Goal: Transaction & Acquisition: Book appointment/travel/reservation

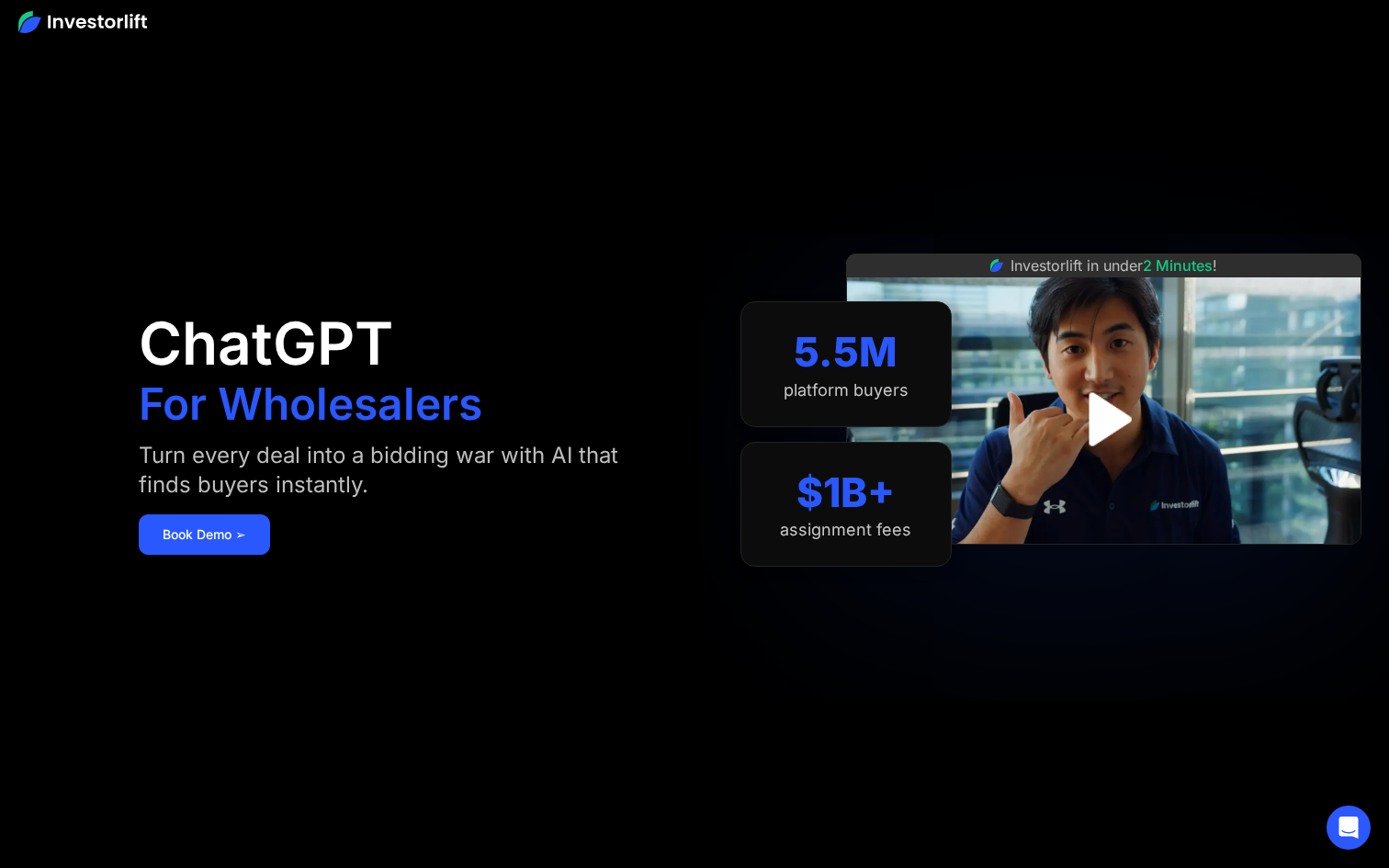
click at [100, 17] on img at bounding box center [82, 22] width 128 height 22
click at [231, 531] on link "Book Demo ➢" at bounding box center [205, 535] width 131 height 41
click at [1098, 431] on img "open lightbox" at bounding box center [1103, 419] width 110 height 110
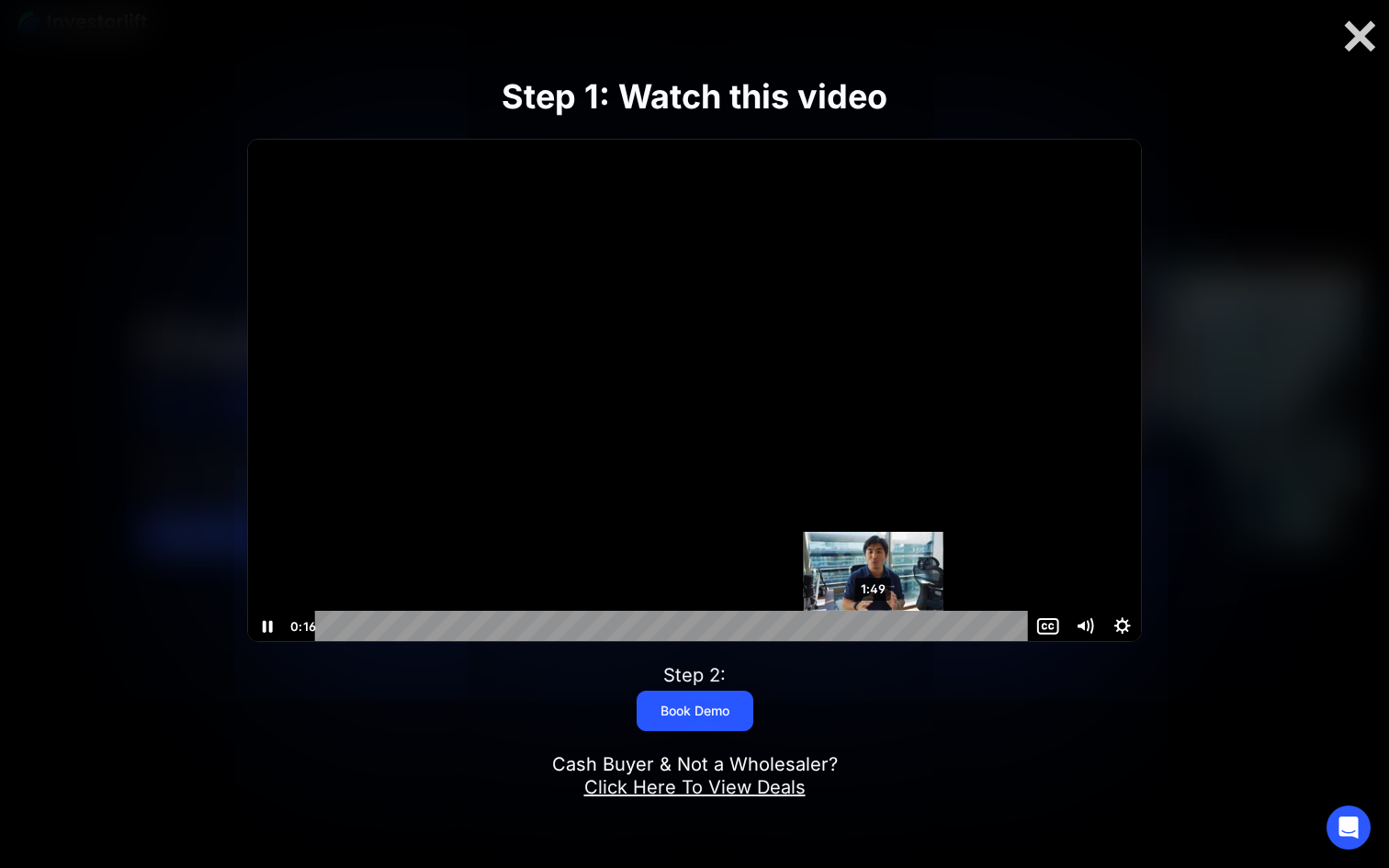
scroll to position [1, 0]
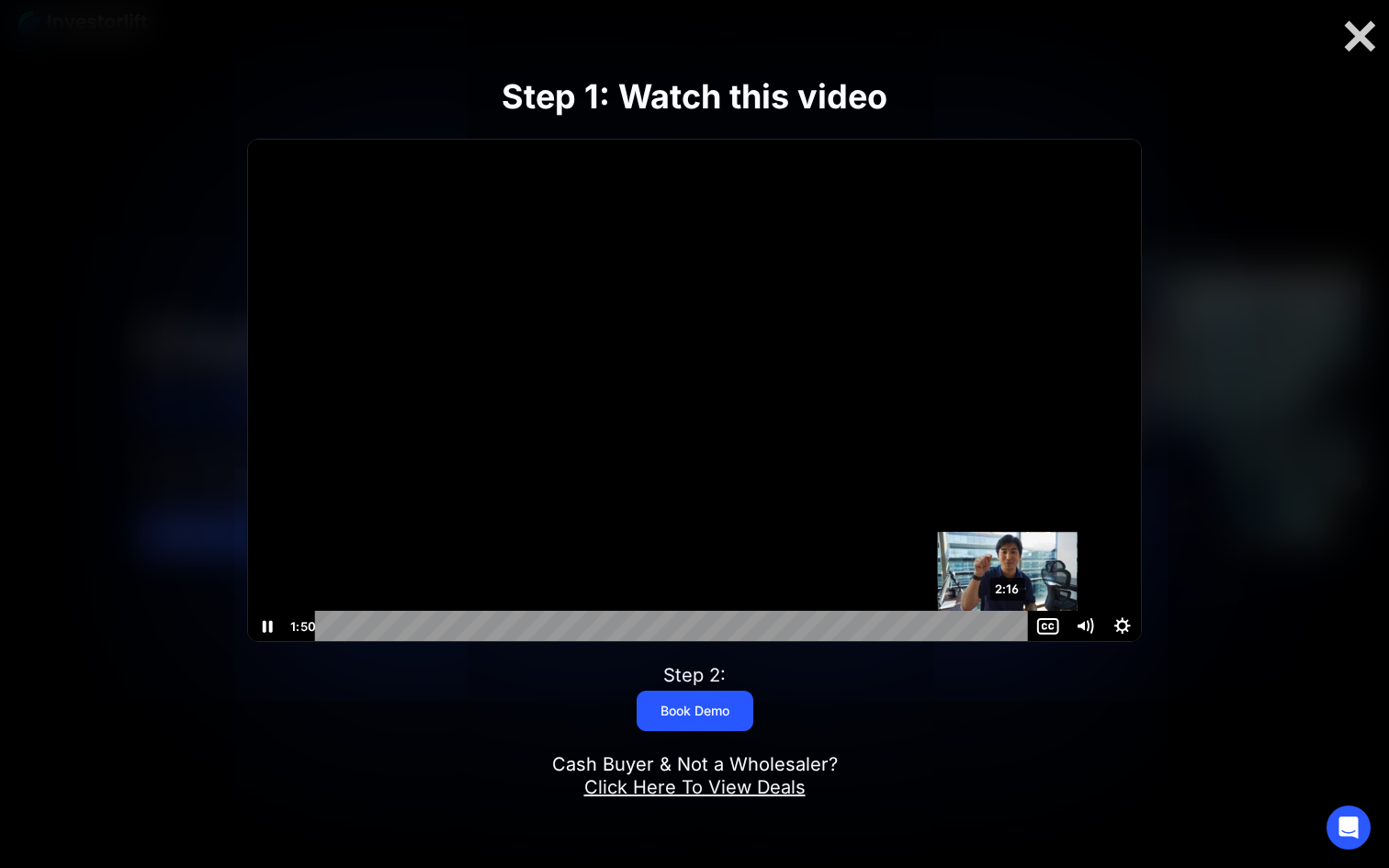
click at [1009, 622] on div "2:16" at bounding box center [674, 626] width 691 height 31
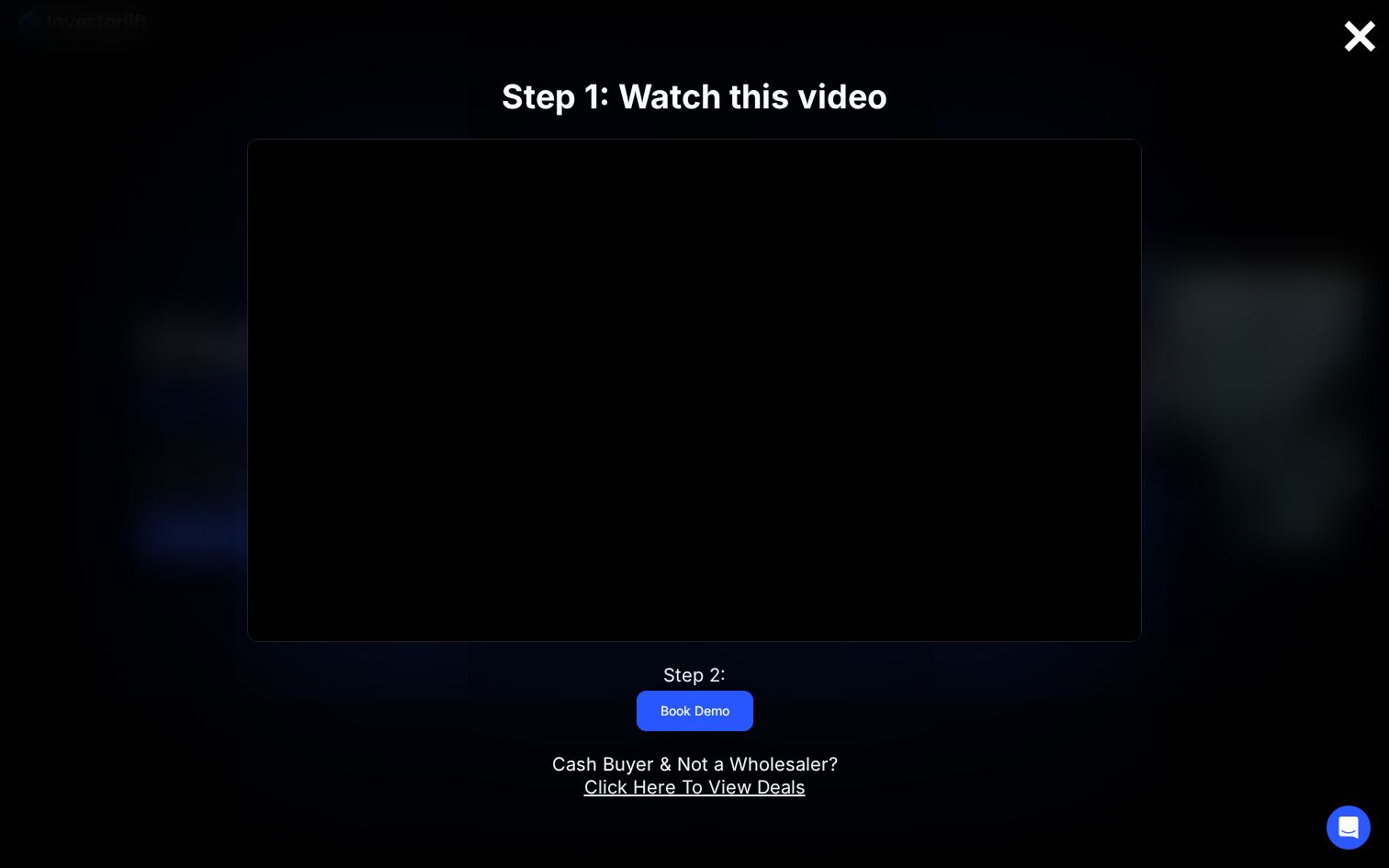
click at [1369, 42] on div at bounding box center [1359, 37] width 59 height 39
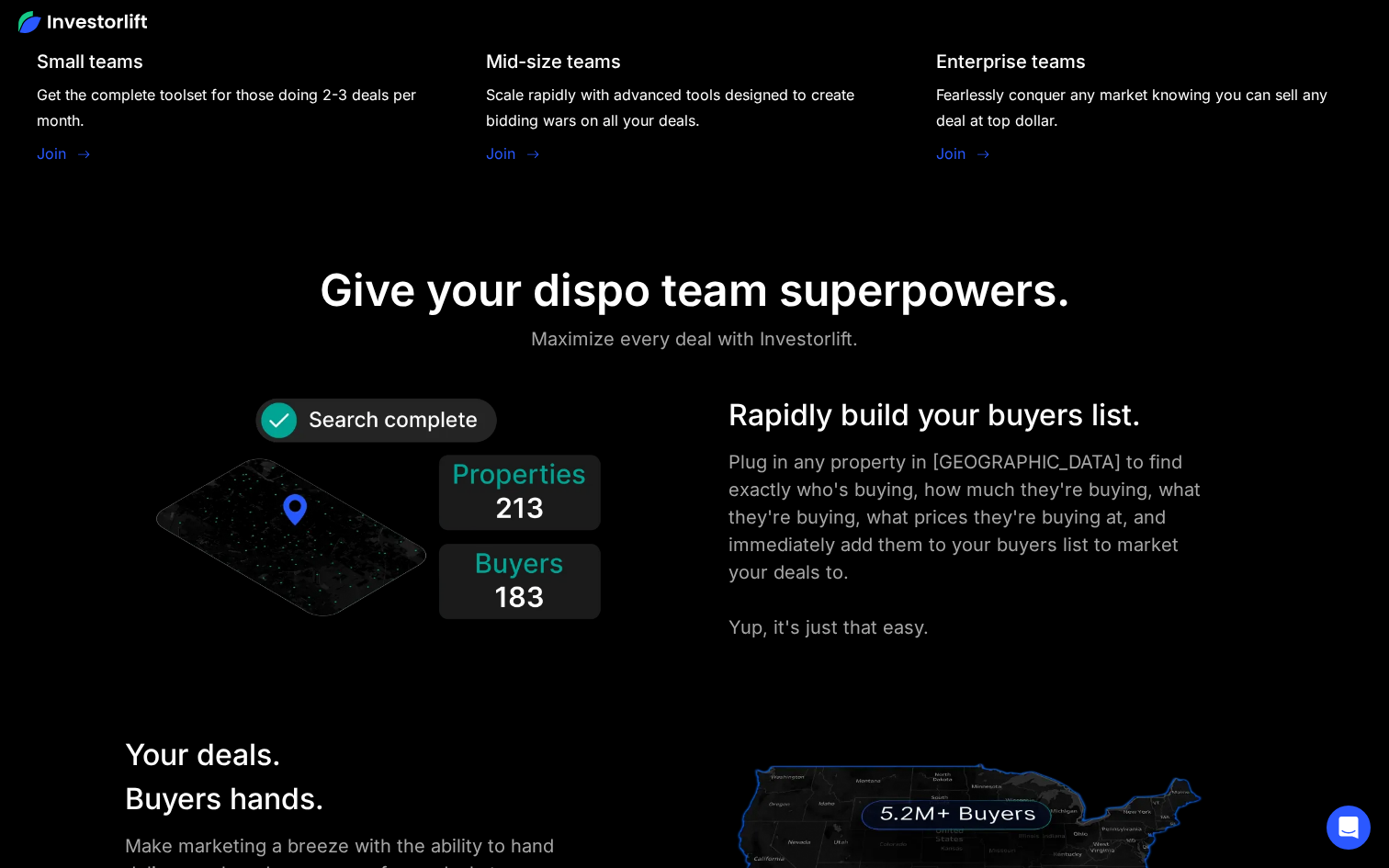
scroll to position [2154, 0]
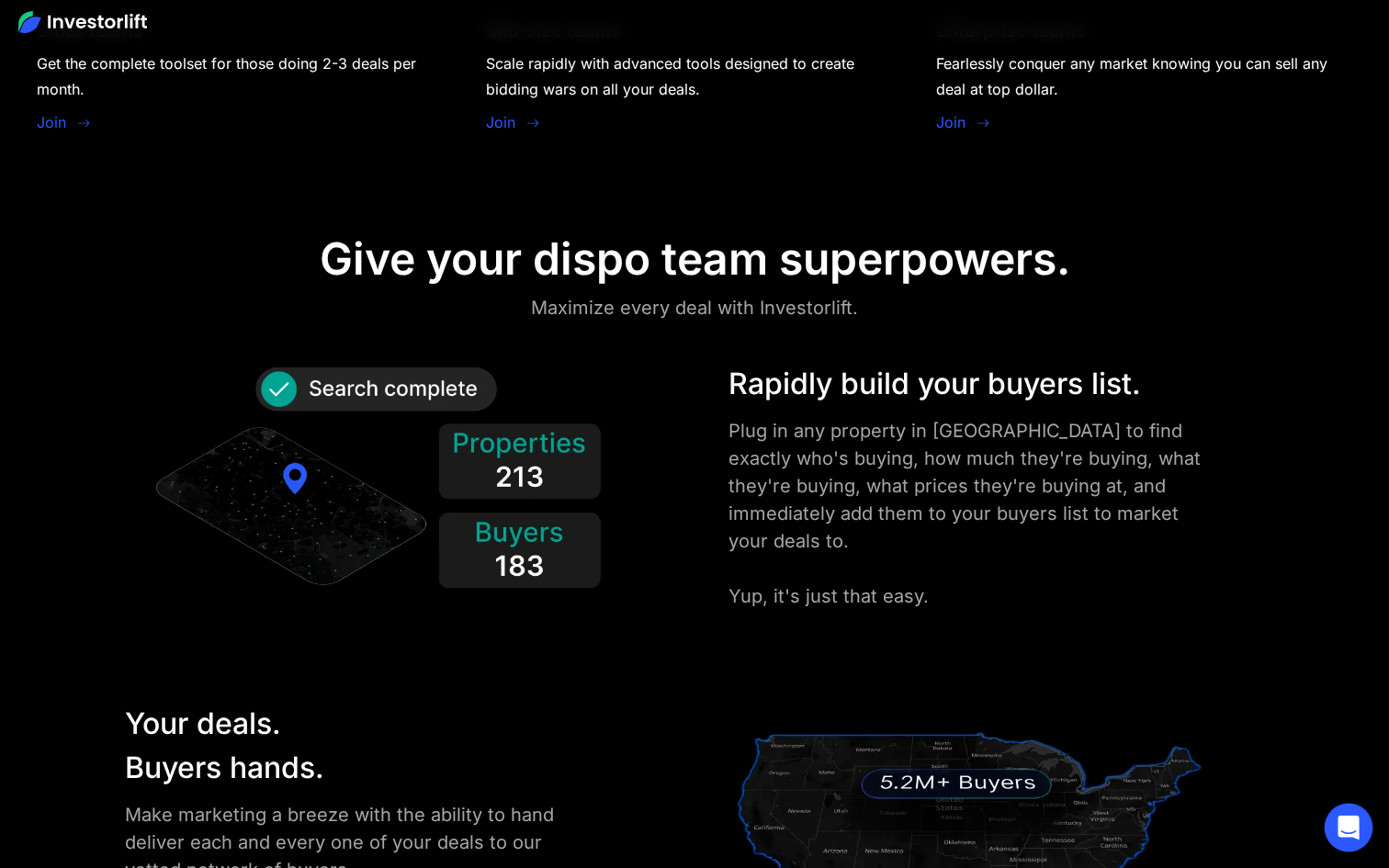
click at [1353, 827] on icon "Open Intercom Messenger" at bounding box center [1348, 828] width 21 height 24
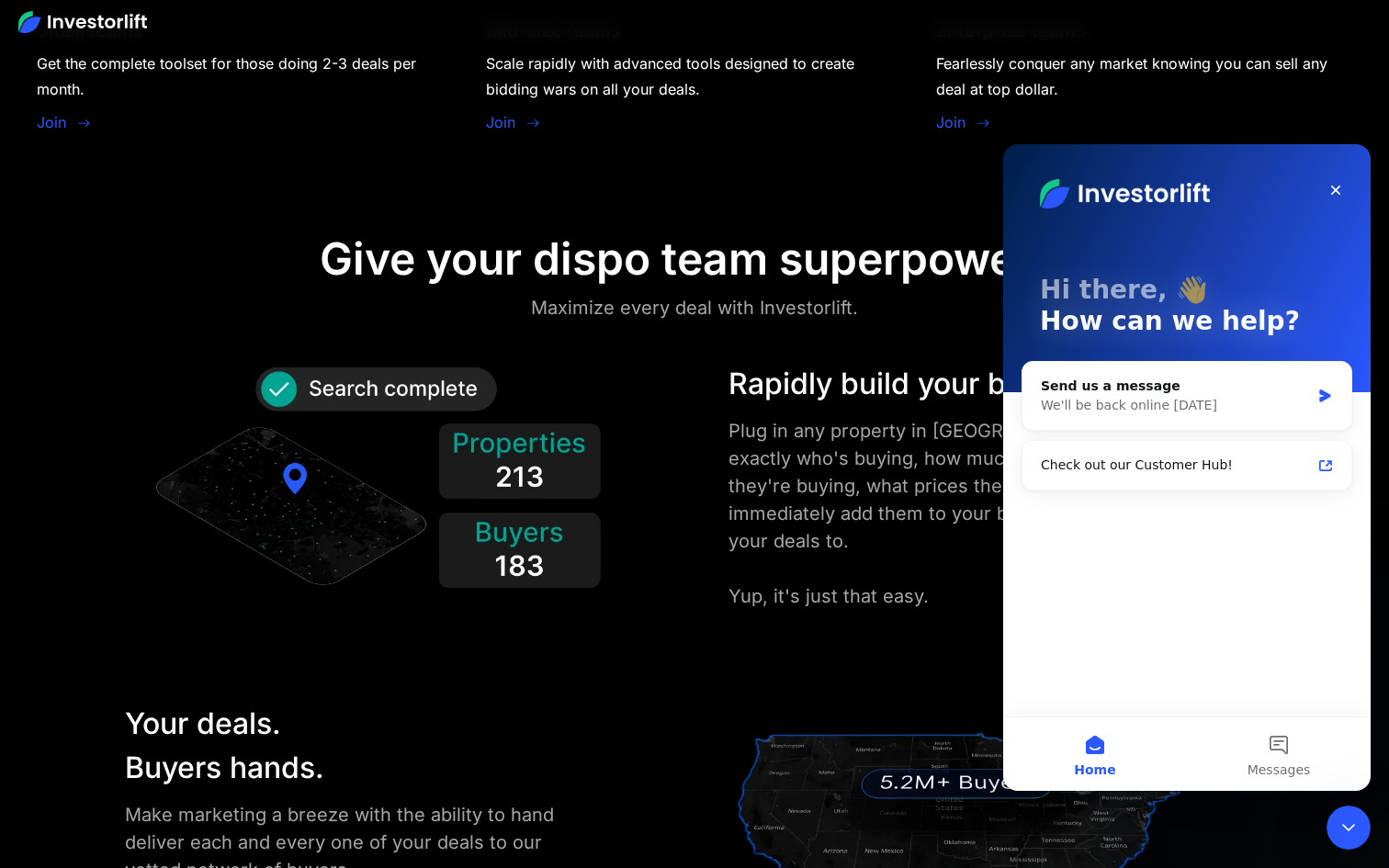
scroll to position [0, 0]
click at [1335, 191] on icon "Close" at bounding box center [1335, 190] width 15 height 15
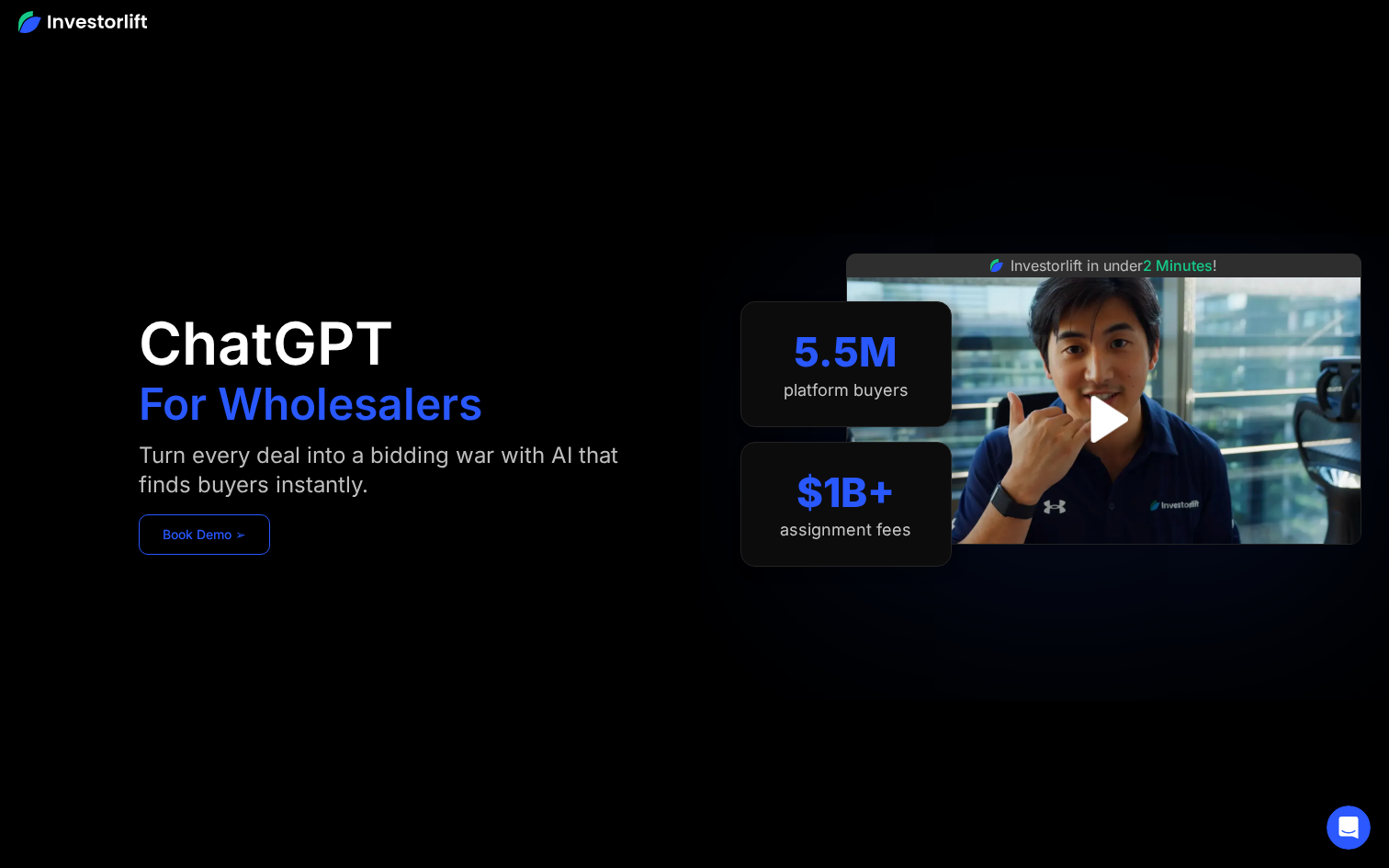
click at [222, 553] on link "Book Demo ➢" at bounding box center [205, 535] width 131 height 41
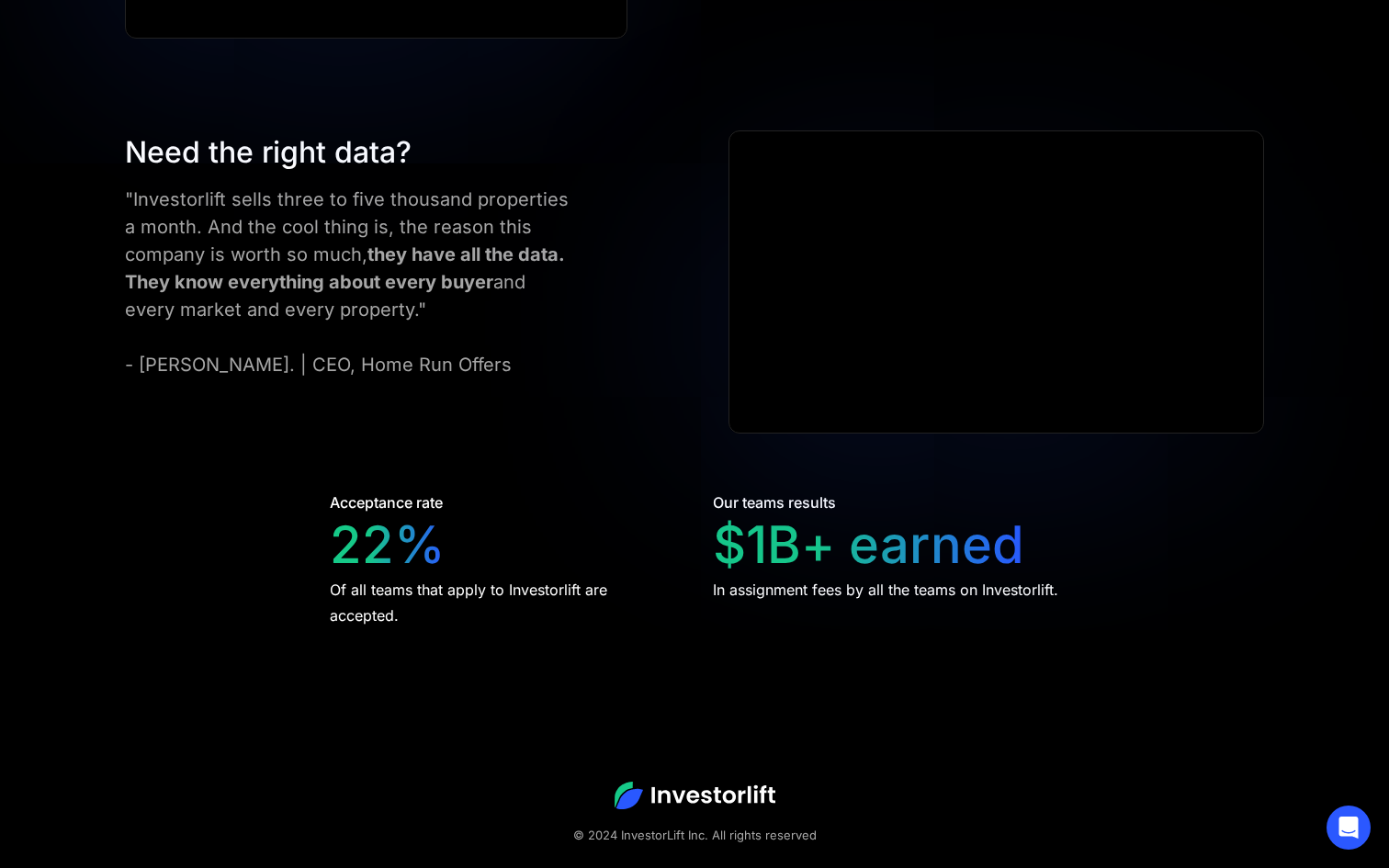
scroll to position [3376, 0]
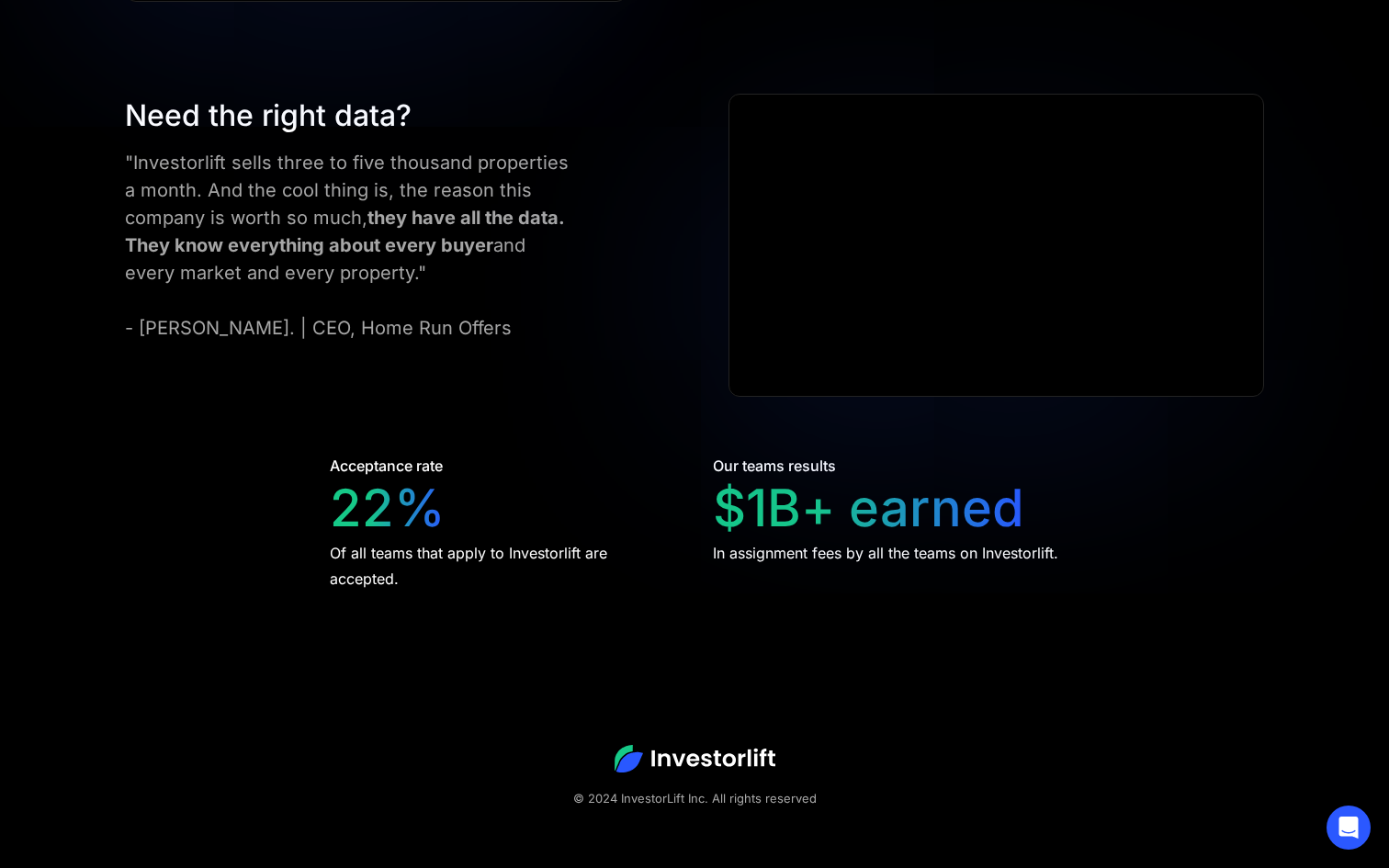
click at [697, 755] on img at bounding box center [695, 760] width 161 height 28
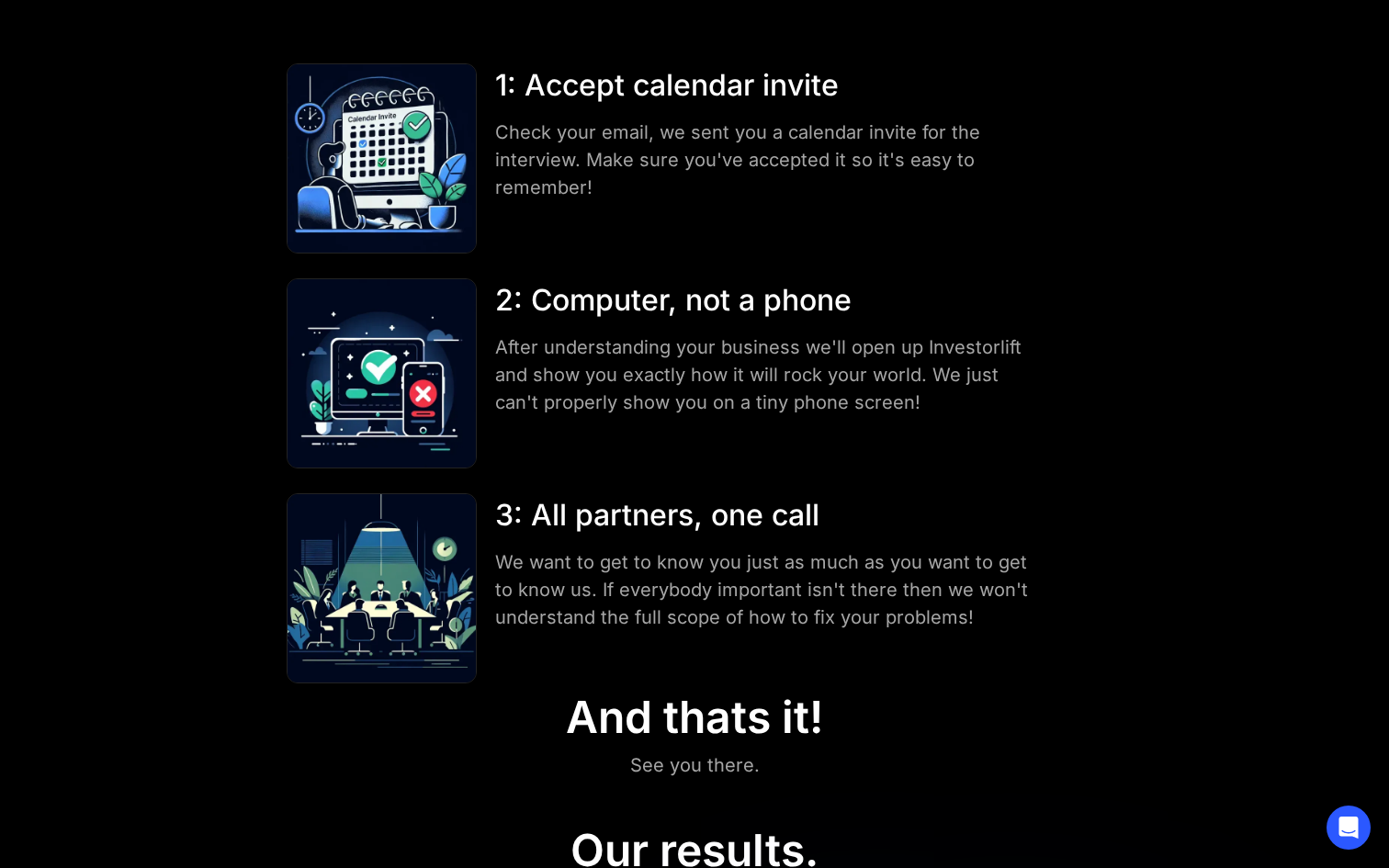
scroll to position [0, 0]
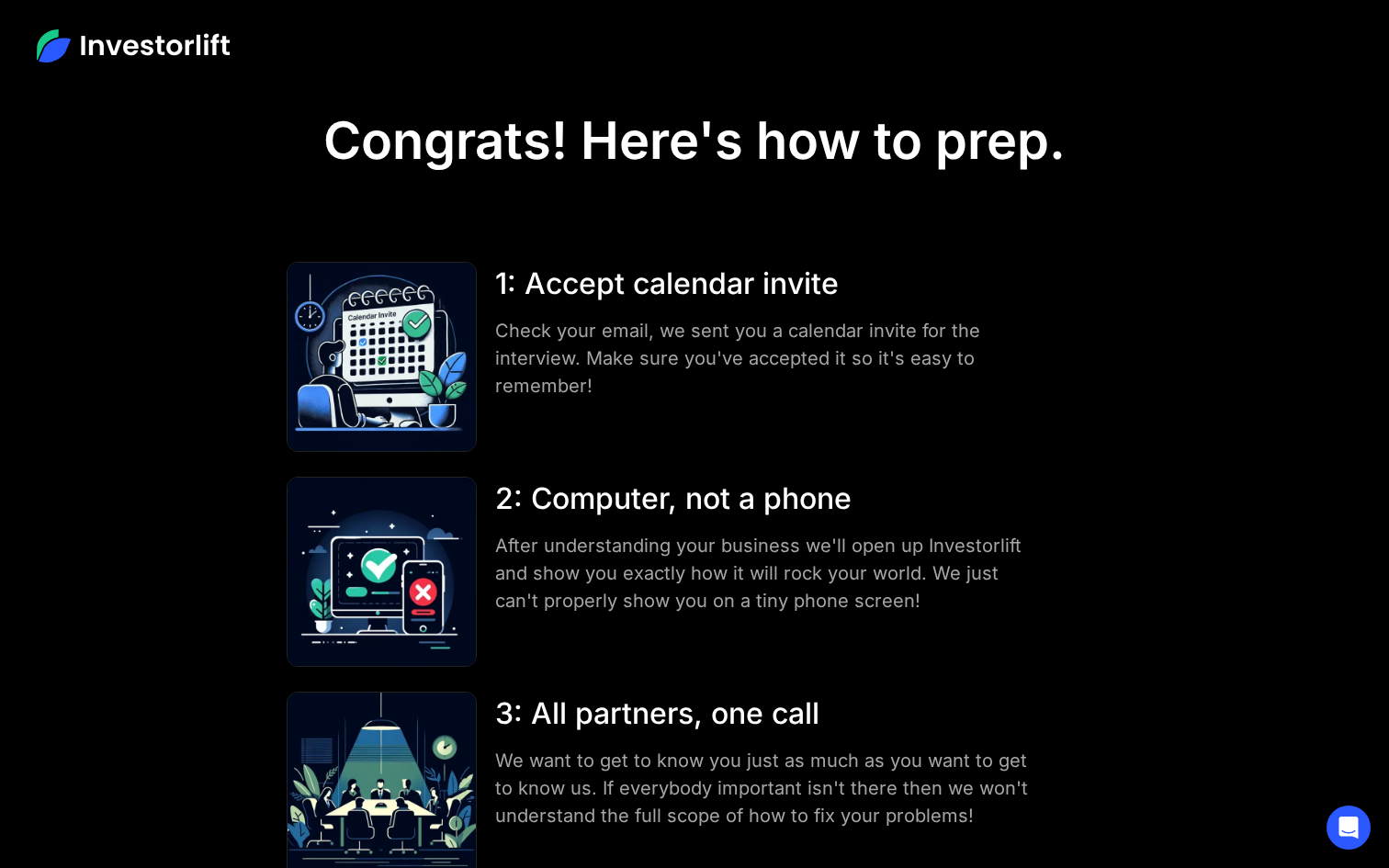
click at [120, 44] on img at bounding box center [133, 46] width 193 height 33
